Goal: Information Seeking & Learning: Check status

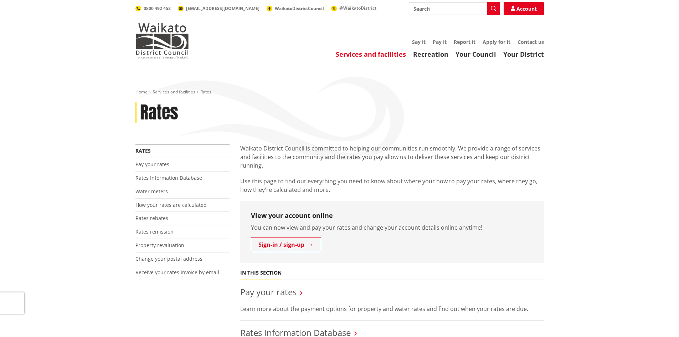
scroll to position [107, 0]
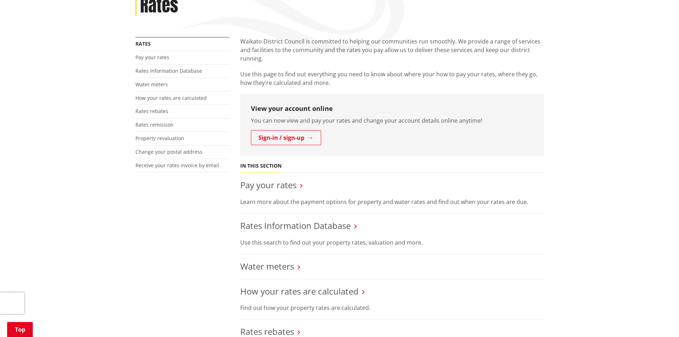
click at [301, 225] on link "Rates Information Database" at bounding box center [295, 226] width 111 height 12
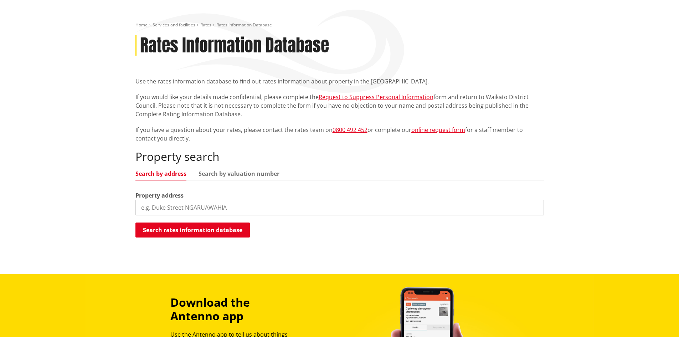
scroll to position [71, 0]
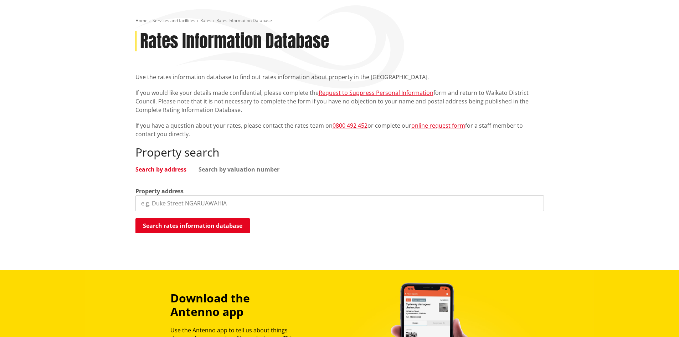
click at [194, 192] on div "Property address" at bounding box center [339, 199] width 409 height 24
click at [195, 196] on input "search" at bounding box center [339, 203] width 409 height 16
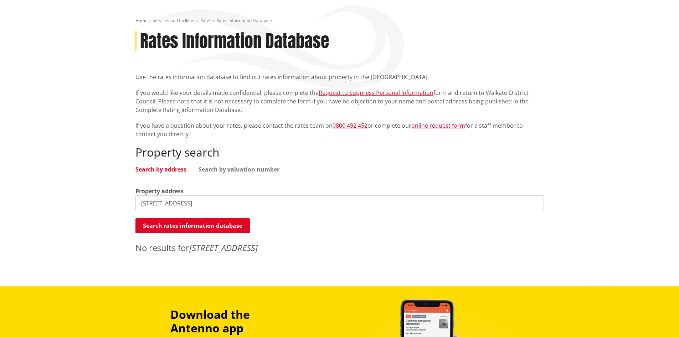
click at [203, 204] on input "15 whites way, te kauwhata" at bounding box center [339, 203] width 409 height 16
drag, startPoint x: 246, startPoint y: 201, endPoint x: 79, endPoint y: 190, distance: 167.2
click at [79, 190] on div "Home Services and facilities Rates Rates Information Database Rates Information…" at bounding box center [339, 143] width 679 height 286
click at [173, 225] on button "Search rates information database" at bounding box center [192, 225] width 114 height 15
click at [216, 203] on input "15 Whites Way, Te Kauwhata" at bounding box center [339, 203] width 409 height 16
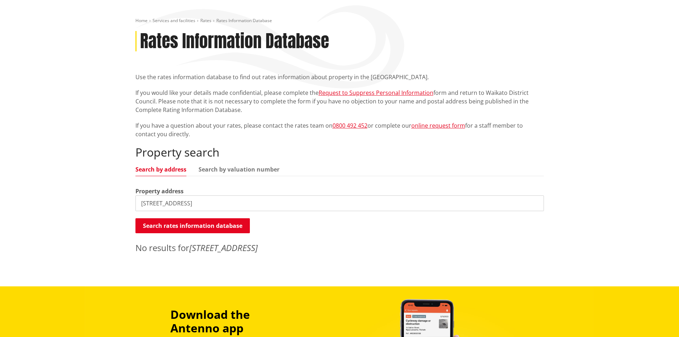
drag, startPoint x: 220, startPoint y: 203, endPoint x: 180, endPoint y: 205, distance: 39.7
click at [180, 205] on input "15 Whites Way, Te Kauwhata" at bounding box center [339, 203] width 409 height 16
type input "15 Whites Way"
click at [210, 229] on button "Search rates information database" at bounding box center [192, 225] width 114 height 15
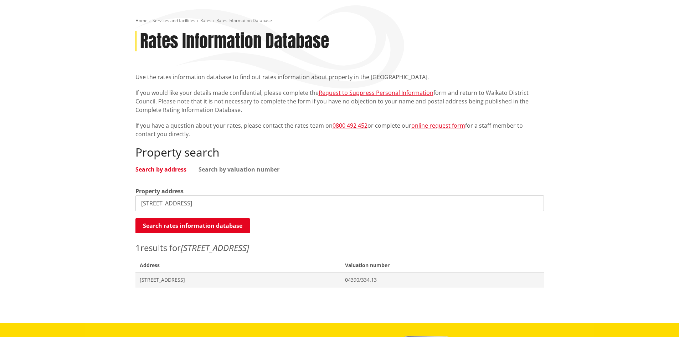
click at [204, 280] on span "[STREET_ADDRESS]" at bounding box center [238, 279] width 197 height 7
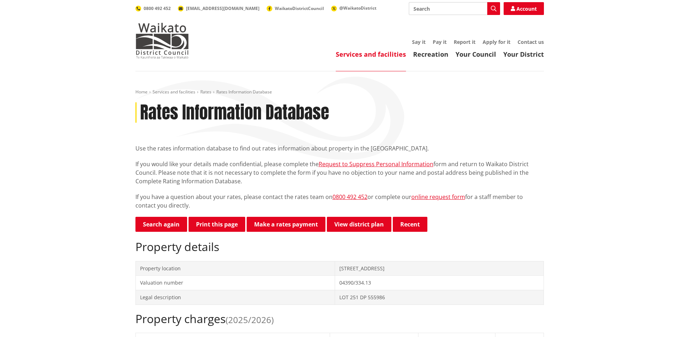
click at [178, 222] on link "Search again" at bounding box center [161, 224] width 52 height 15
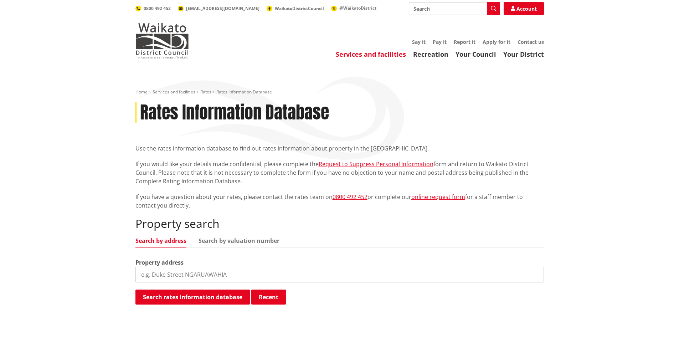
click at [197, 269] on input "search" at bounding box center [339, 275] width 409 height 16
type input "112 Wayside Road"
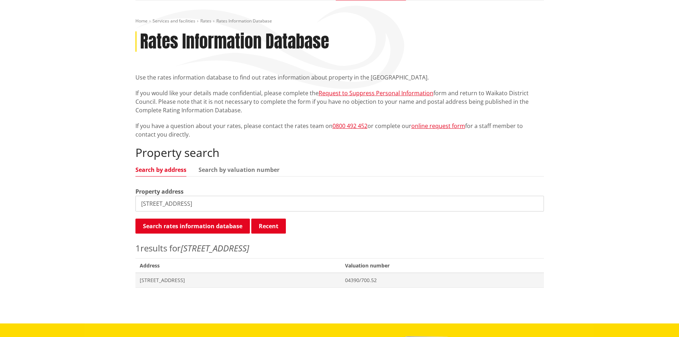
scroll to position [71, 0]
click at [198, 281] on span "[STREET_ADDRESS]" at bounding box center [238, 279] width 197 height 7
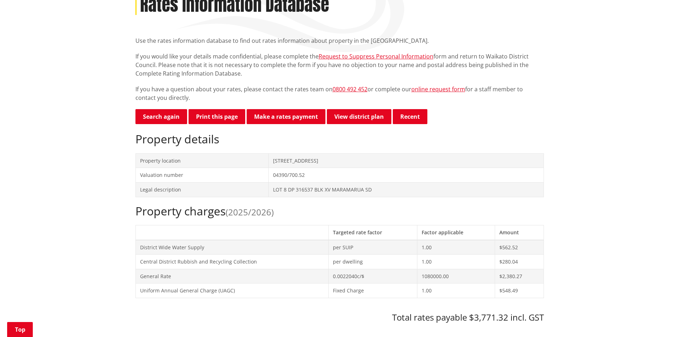
scroll to position [107, 0]
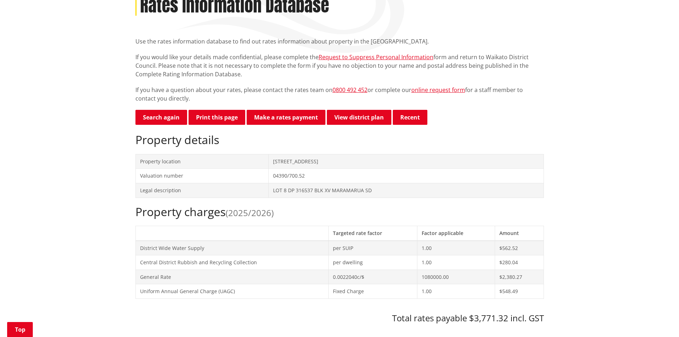
click at [174, 120] on link "Search again" at bounding box center [161, 117] width 52 height 15
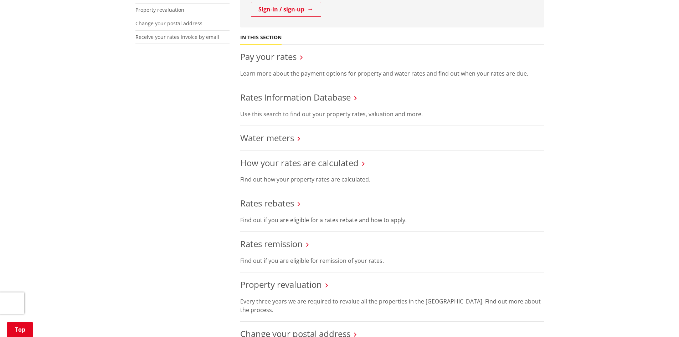
scroll to position [250, 0]
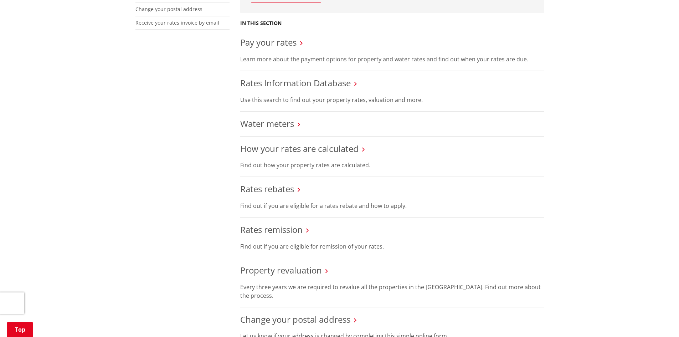
click at [280, 84] on link "Rates Information Database" at bounding box center [295, 83] width 111 height 12
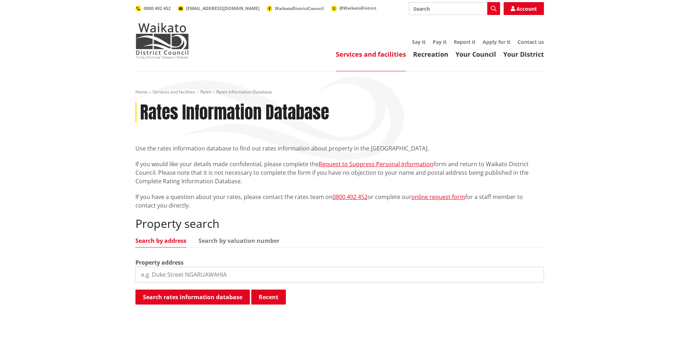
click at [190, 277] on input "search" at bounding box center [339, 275] width 409 height 16
click at [166, 276] on input "64 Derby Street" at bounding box center [339, 275] width 409 height 16
click at [193, 275] on input "64 Derby Street" at bounding box center [339, 275] width 409 height 16
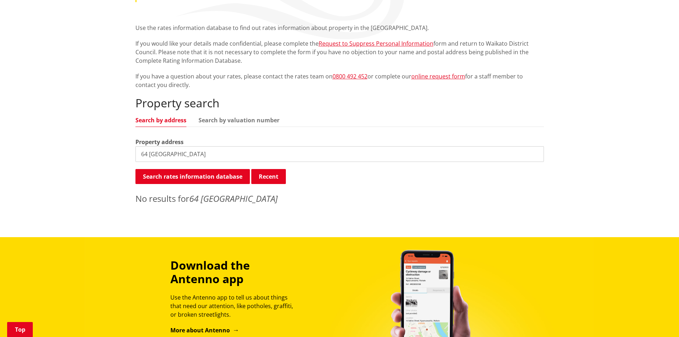
scroll to position [107, 0]
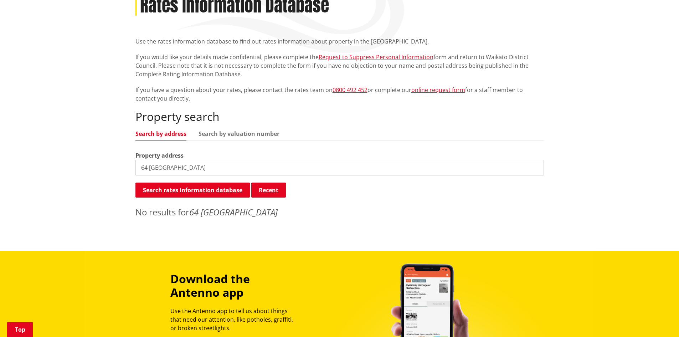
drag, startPoint x: 168, startPoint y: 165, endPoint x: 123, endPoint y: 166, distance: 45.3
click at [123, 166] on div "Home Services and facilities Rates Rates Information Database Rates Information…" at bounding box center [339, 107] width 679 height 286
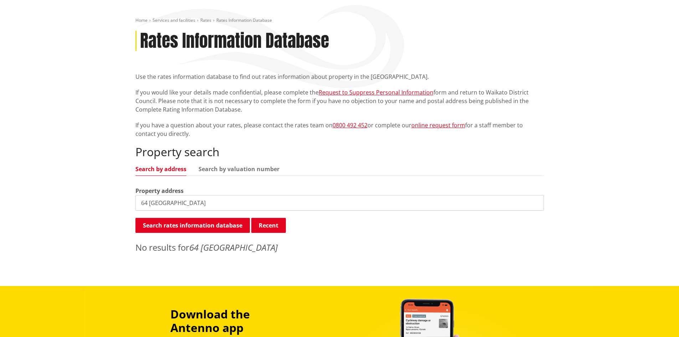
scroll to position [71, 0]
drag, startPoint x: 189, startPoint y: 204, endPoint x: 82, endPoint y: 204, distance: 107.7
click at [82, 204] on div "Home Services and facilities Rates Rates Information Database Rates Information…" at bounding box center [339, 143] width 679 height 286
drag, startPoint x: 174, startPoint y: 206, endPoint x: 96, endPoint y: 204, distance: 77.8
click at [96, 204] on div "Home Services and facilities Rates Rates Information Database Rates Information…" at bounding box center [339, 143] width 679 height 286
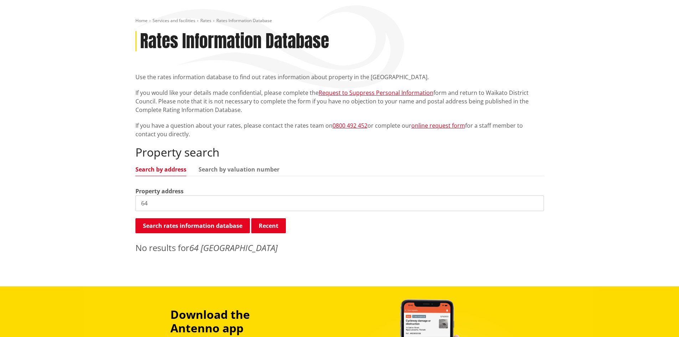
type input "6"
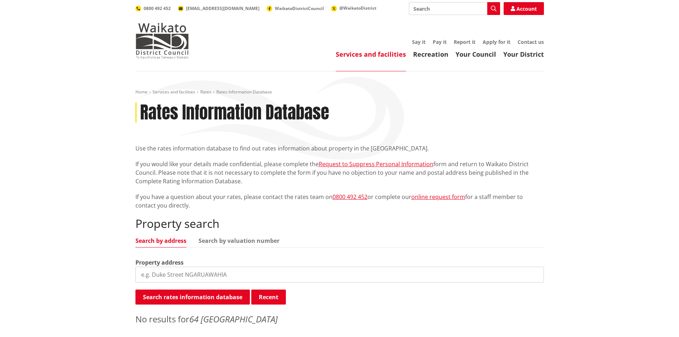
scroll to position [36, 0]
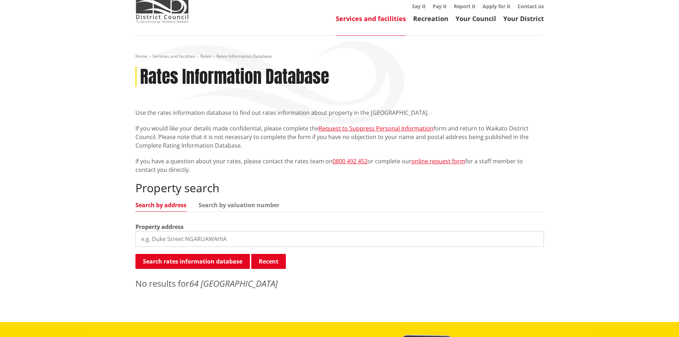
click at [163, 237] on input "search" at bounding box center [339, 239] width 409 height 16
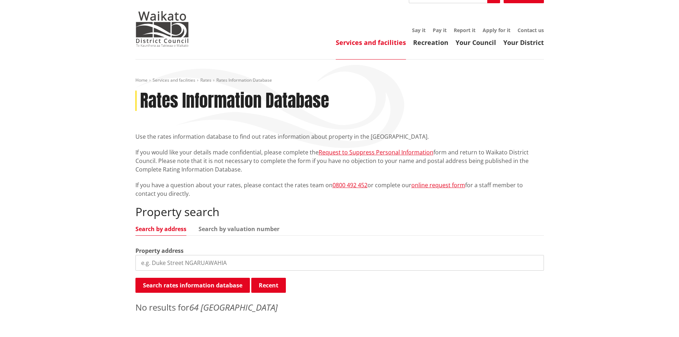
scroll to position [0, 0]
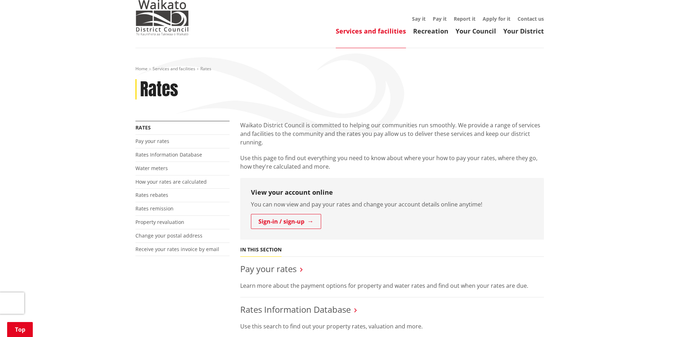
scroll to position [178, 0]
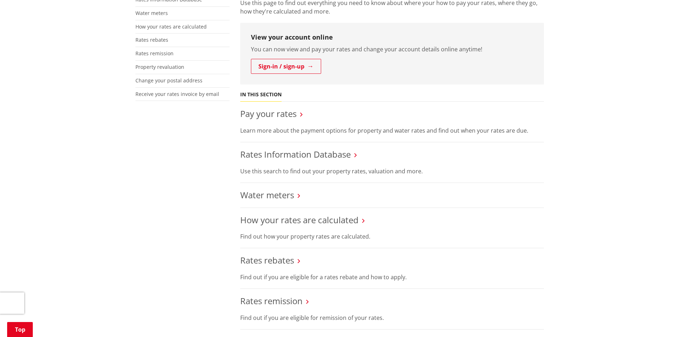
click at [279, 156] on link "Rates Information Database" at bounding box center [295, 154] width 111 height 12
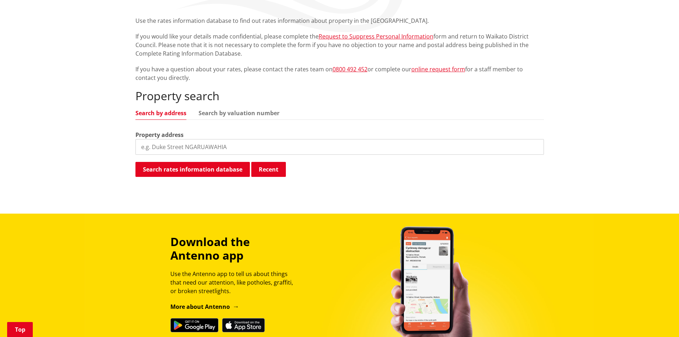
scroll to position [143, 0]
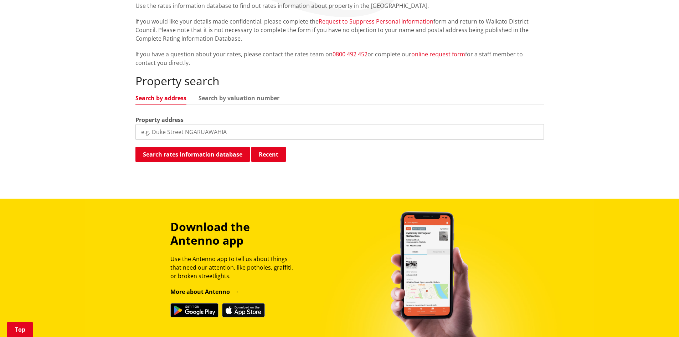
click at [158, 123] on div "Property address" at bounding box center [339, 128] width 409 height 24
type input "[STREET_ADDRESS][PERSON_NAME]"
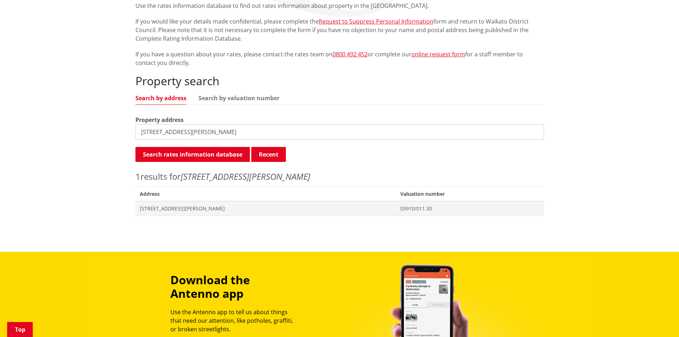
click at [183, 206] on span "[STREET_ADDRESS][PERSON_NAME]" at bounding box center [266, 208] width 252 height 7
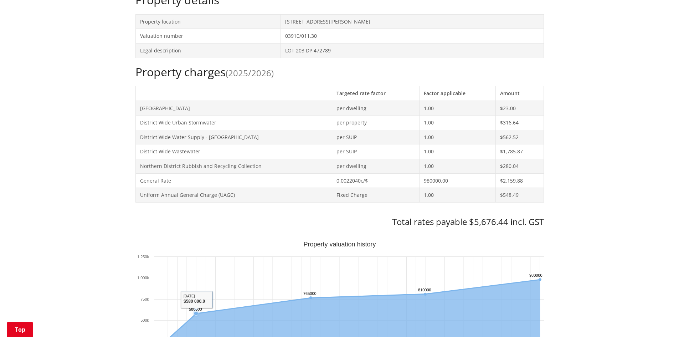
scroll to position [214, 0]
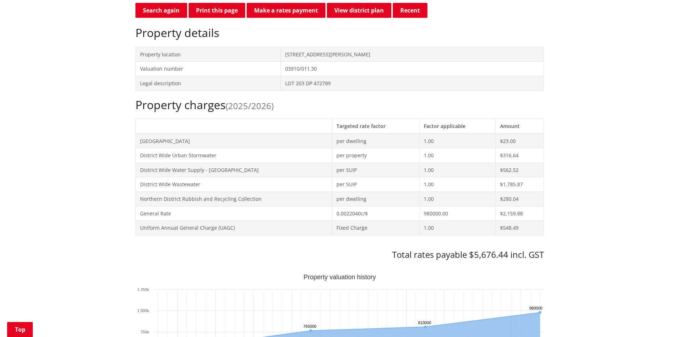
click at [285, 8] on link "Make a rates payment" at bounding box center [286, 10] width 79 height 15
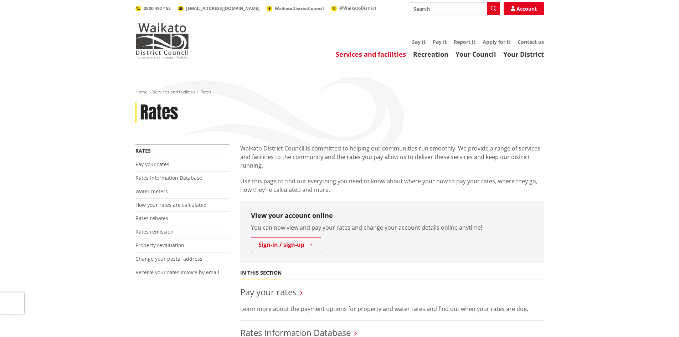
scroll to position [178, 0]
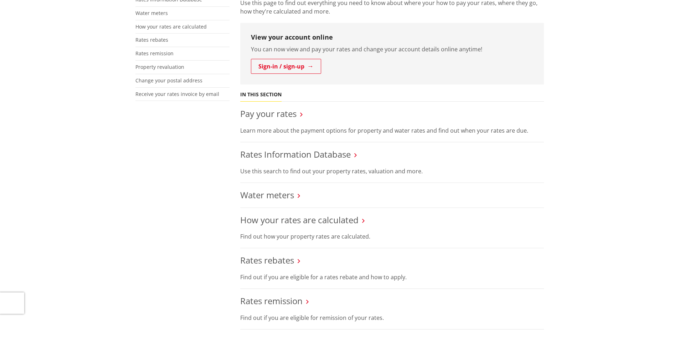
click at [269, 111] on link "Pay your rates" at bounding box center [268, 114] width 56 height 12
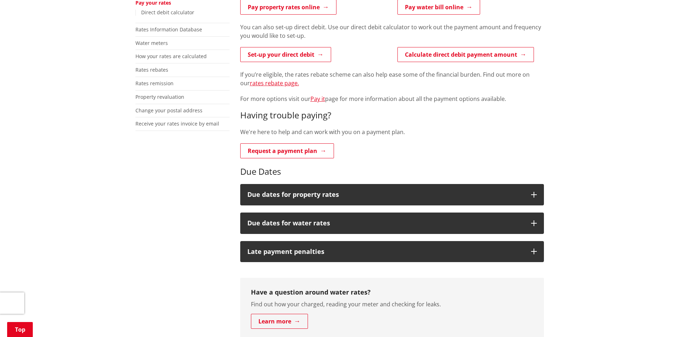
scroll to position [178, 0]
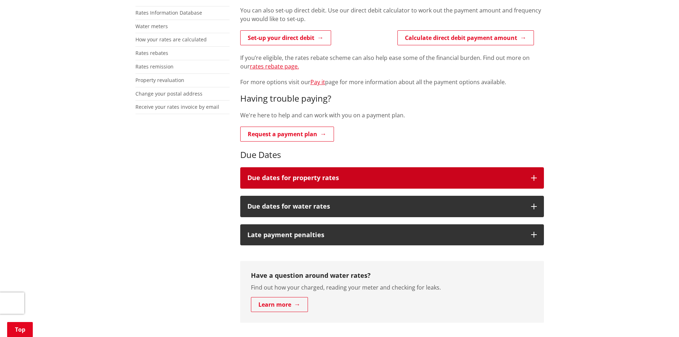
click at [533, 177] on icon "button" at bounding box center [534, 178] width 6 height 6
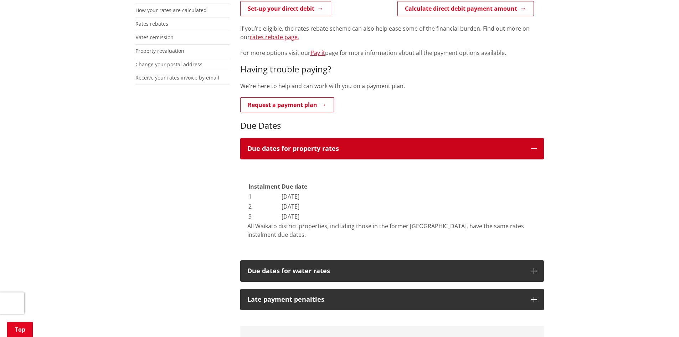
scroll to position [285, 0]
